Goal: Check status: Check status

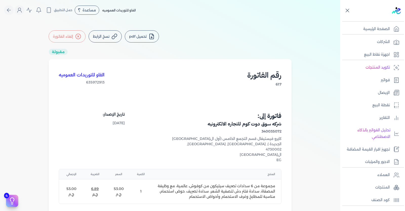
click at [348, 11] on icon at bounding box center [347, 10] width 6 height 6
